Goal: Transaction & Acquisition: Obtain resource

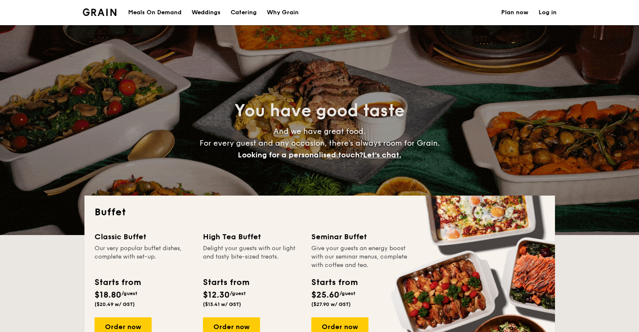
select select
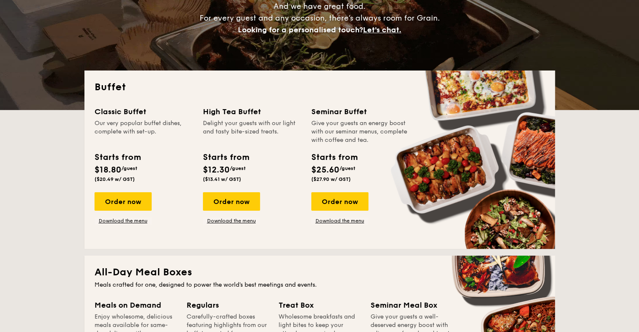
scroll to position [126, 0]
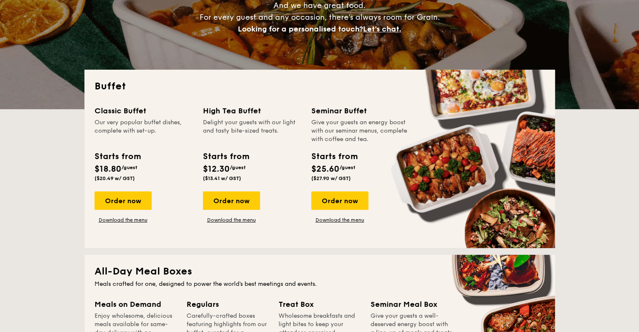
drag, startPoint x: 308, startPoint y: 111, endPoint x: 303, endPoint y: 118, distance: 8.4
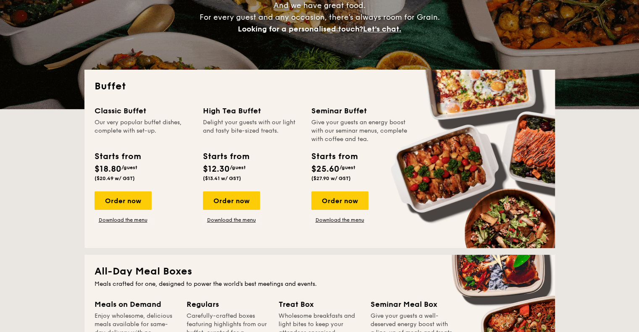
click at [301, 117] on div "High Tea Buffet Delight your guests with our light and tasty bite-sized treats.…" at bounding box center [257, 164] width 108 height 119
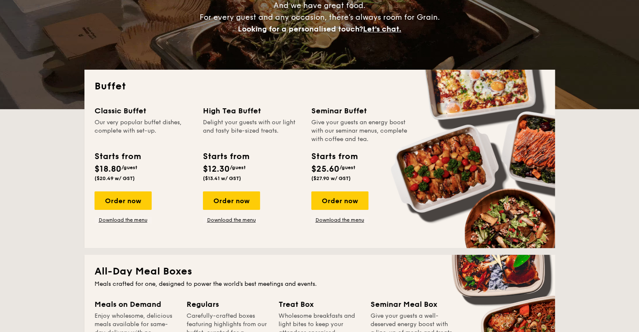
click at [365, 117] on div "Seminar Buffet Give your guests an energy boost with our seminar menus, complet…" at bounding box center [360, 124] width 98 height 39
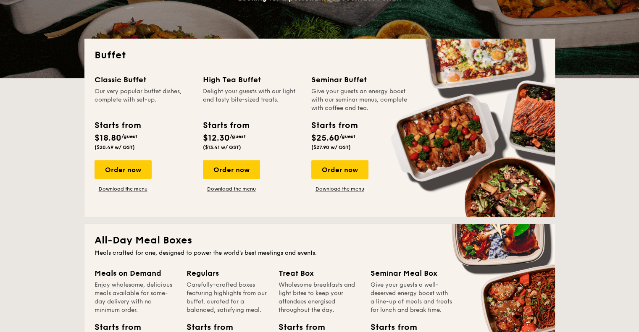
scroll to position [168, 0]
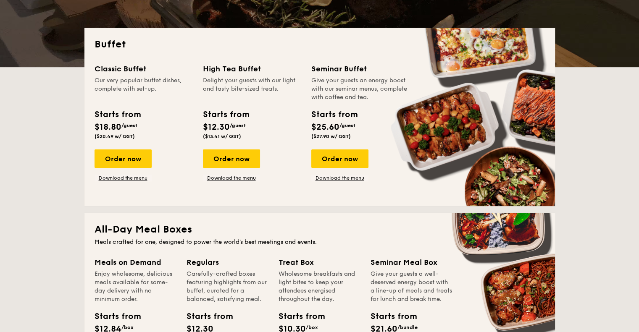
drag, startPoint x: 361, startPoint y: 132, endPoint x: 71, endPoint y: 156, distance: 291.1
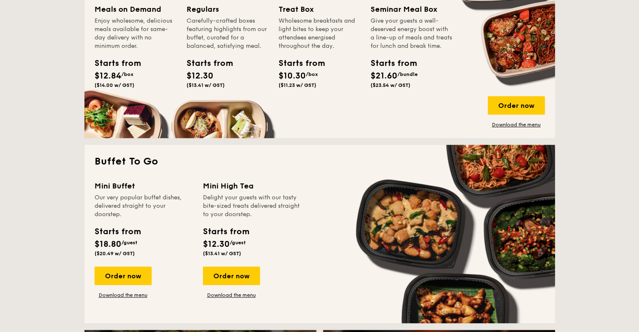
scroll to position [504, 0]
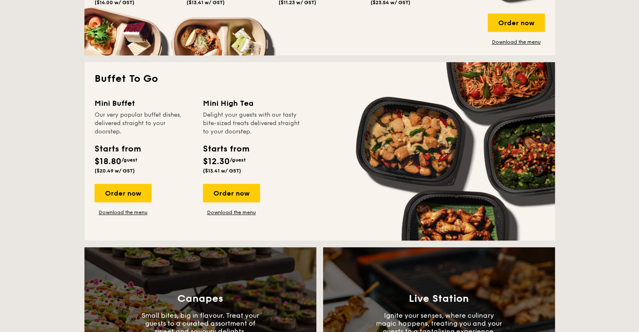
drag, startPoint x: 212, startPoint y: 108, endPoint x: 264, endPoint y: 108, distance: 52.1
click at [264, 108] on div "Mini High Tea" at bounding box center [252, 104] width 98 height 12
click at [233, 116] on div "Delight your guests with our tasty bite-sized treats delivered straight to your…" at bounding box center [252, 123] width 98 height 25
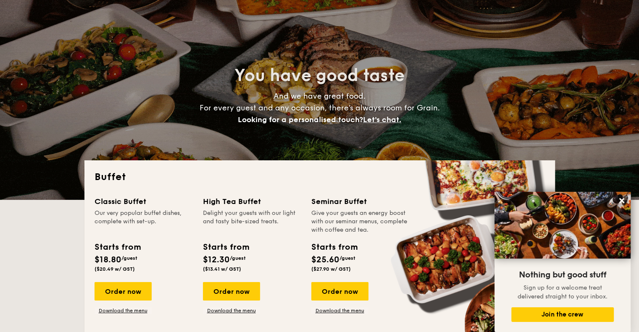
scroll to position [0, 0]
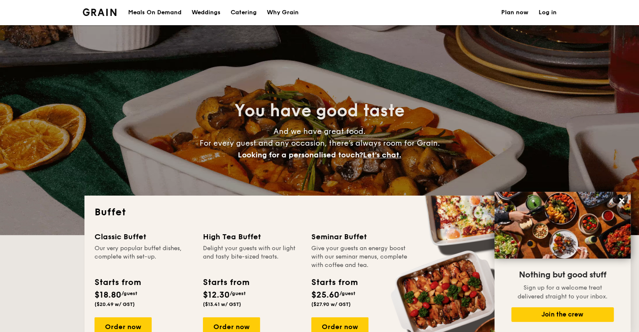
click at [248, 13] on h1 "Catering" at bounding box center [244, 12] width 26 height 25
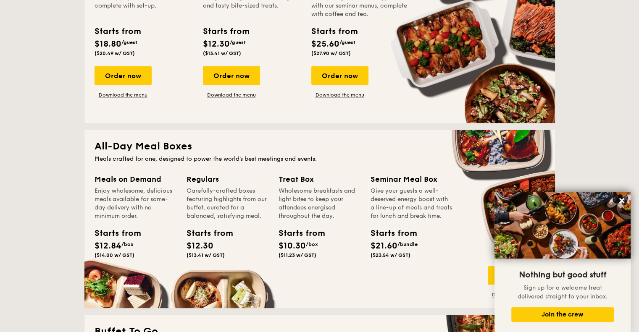
scroll to position [252, 0]
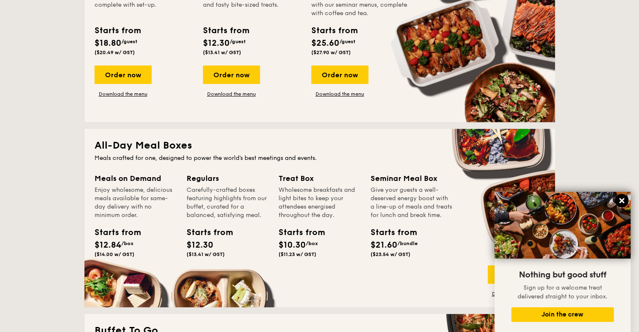
click at [621, 202] on icon at bounding box center [622, 200] width 5 height 5
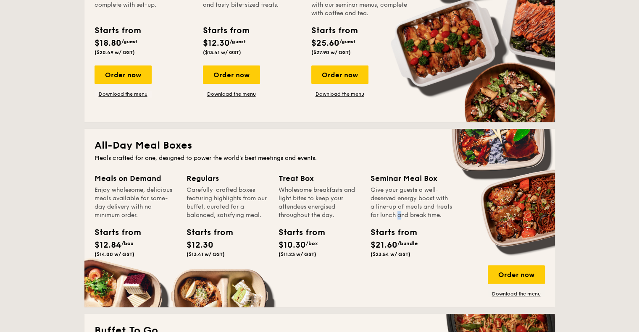
click at [397, 211] on div "Give your guests a well-deserved energy boost with a line-up of meals and treat…" at bounding box center [412, 203] width 82 height 34
drag, startPoint x: 373, startPoint y: 176, endPoint x: 425, endPoint y: 178, distance: 52.1
click at [425, 178] on div "Seminar Meal Box" at bounding box center [412, 179] width 82 height 12
click at [406, 193] on div "Give your guests a well-deserved energy boost with a line-up of meals and treat…" at bounding box center [412, 203] width 82 height 34
drag, startPoint x: 404, startPoint y: 215, endPoint x: 412, endPoint y: 226, distance: 13.5
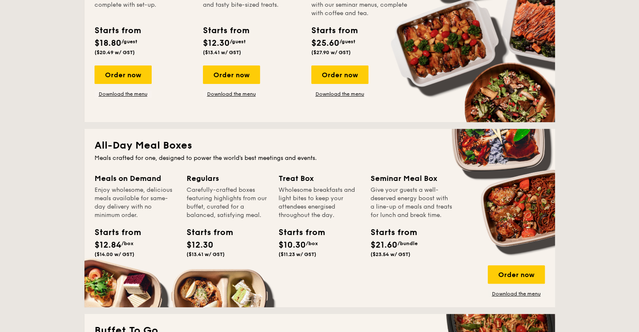
click at [412, 220] on div "Give your guests a well-deserved energy boost with a line-up of meals and treat…" at bounding box center [412, 203] width 82 height 34
click at [395, 213] on div "Give your guests a well-deserved energy boost with a line-up of meals and treat…" at bounding box center [412, 203] width 82 height 34
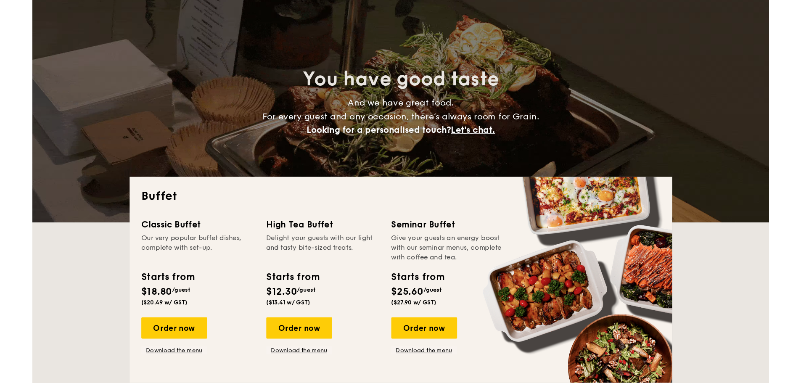
scroll to position [42, 0]
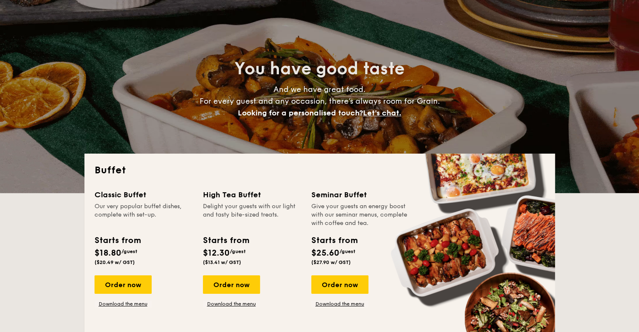
drag, startPoint x: 312, startPoint y: 206, endPoint x: 396, endPoint y: 222, distance: 85.0
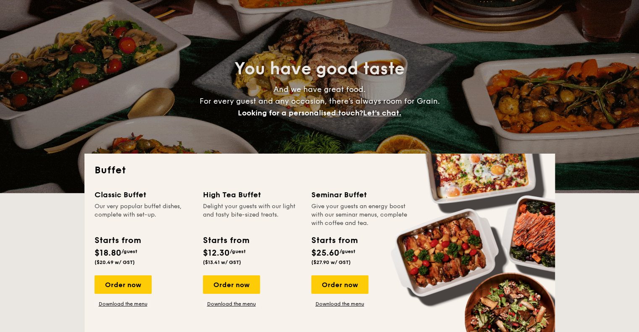
click at [396, 222] on div "Give your guests an energy boost with our seminar menus, complete with coffee a…" at bounding box center [360, 215] width 98 height 25
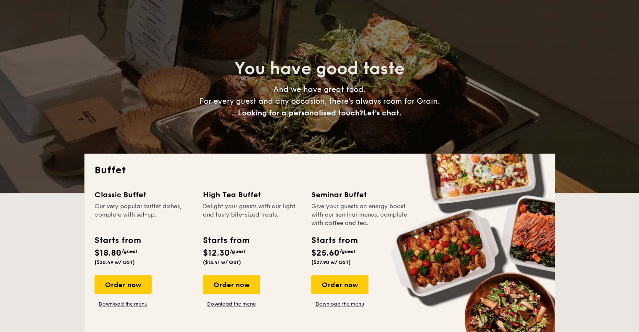
click at [386, 225] on div "Give your guests an energy boost with our seminar menus, complete with coffee a…" at bounding box center [360, 215] width 98 height 25
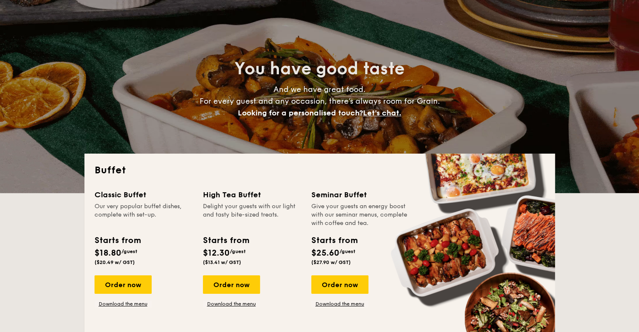
click at [384, 225] on div "Give your guests an energy boost with our seminar menus, complete with coffee a…" at bounding box center [360, 215] width 98 height 25
drag, startPoint x: 372, startPoint y: 224, endPoint x: 315, endPoint y: 223, distance: 57.2
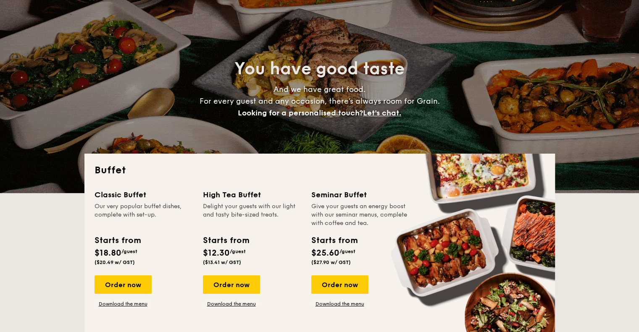
click at [315, 223] on div "Give your guests an energy boost with our seminar menus, complete with coffee a…" at bounding box center [360, 215] width 98 height 25
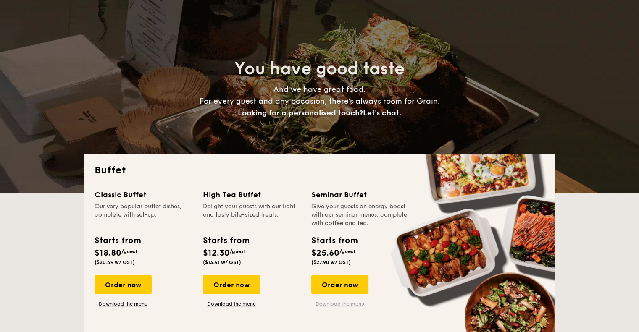
click at [331, 304] on link "Download the menu" at bounding box center [339, 304] width 57 height 7
